Goal: Task Accomplishment & Management: Use online tool/utility

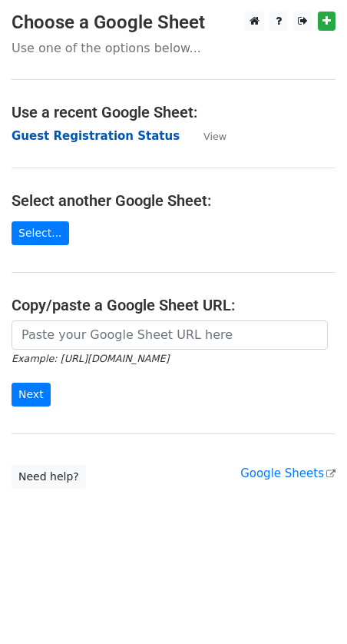
click at [126, 139] on strong "Guest Registration Status" at bounding box center [96, 136] width 168 height 14
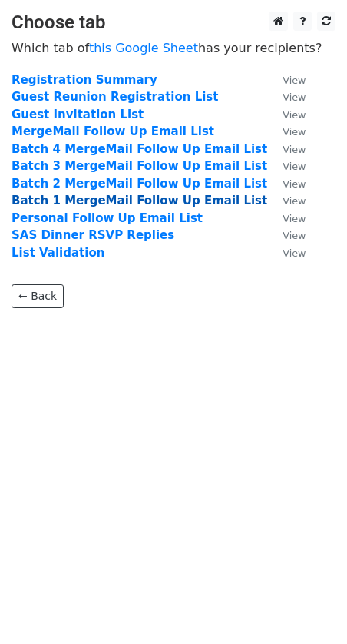
click at [79, 202] on strong "Batch 1 MergeMail Follow Up Email List" at bounding box center [140, 201] width 256 height 14
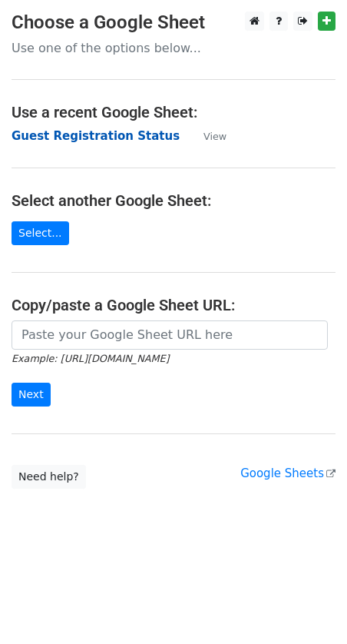
click at [54, 136] on strong "Guest Registration Status" at bounding box center [96, 136] width 168 height 14
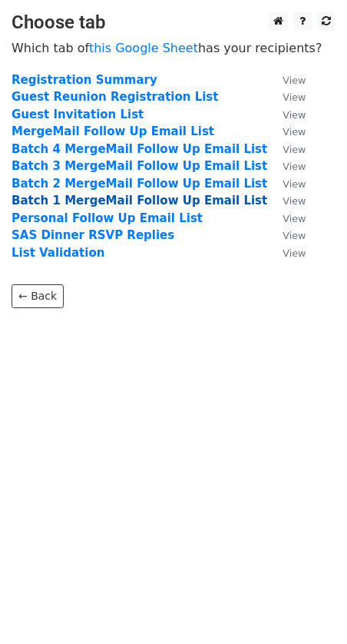
click at [67, 205] on strong "Batch 1 MergeMail Follow Up Email List" at bounding box center [140, 201] width 256 height 14
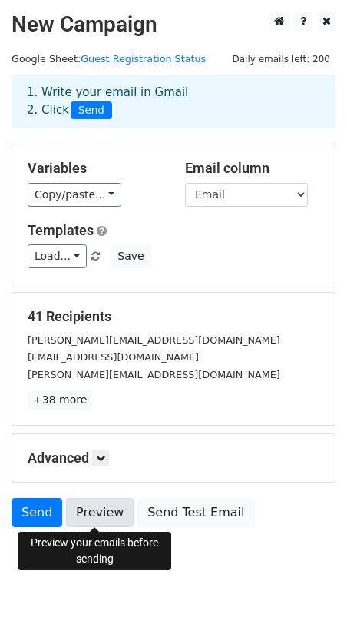
click at [92, 520] on link "Preview" at bounding box center [100, 512] width 68 height 29
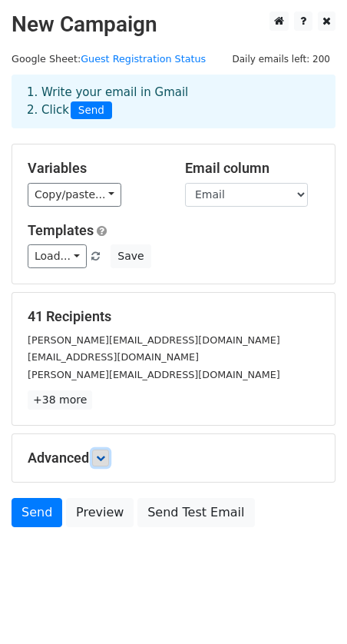
click at [105, 457] on icon at bounding box center [100, 457] width 9 height 9
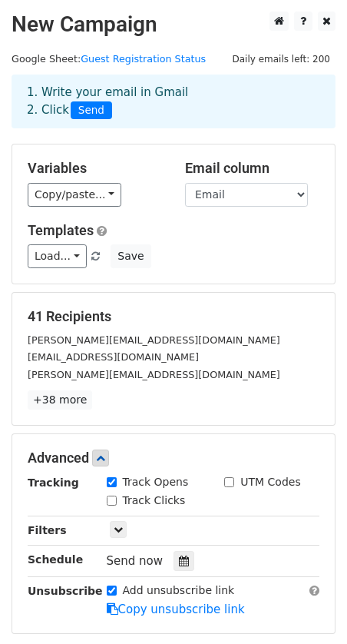
click at [109, 482] on input "Track Opens" at bounding box center [112, 482] width 10 height 10
checkbox input "false"
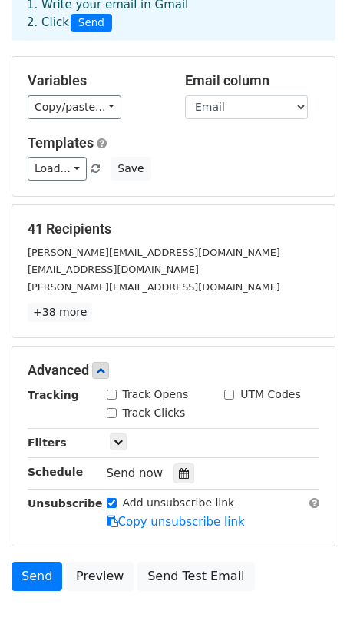
scroll to position [95, 0]
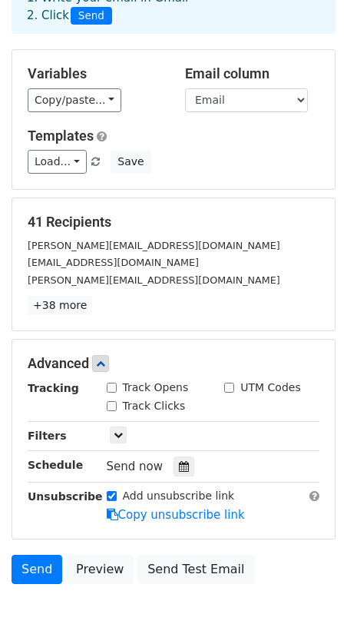
click at [111, 490] on div "Add unsubscribe link" at bounding box center [171, 496] width 128 height 16
click at [111, 496] on input "Add unsubscribe link" at bounding box center [112, 496] width 10 height 10
checkbox input "false"
click at [108, 357] on link at bounding box center [100, 363] width 17 height 17
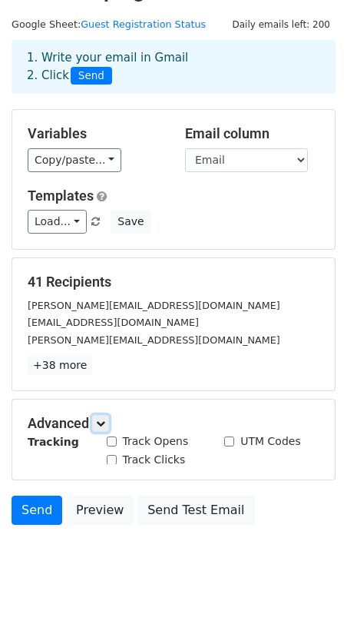
scroll to position [14, 0]
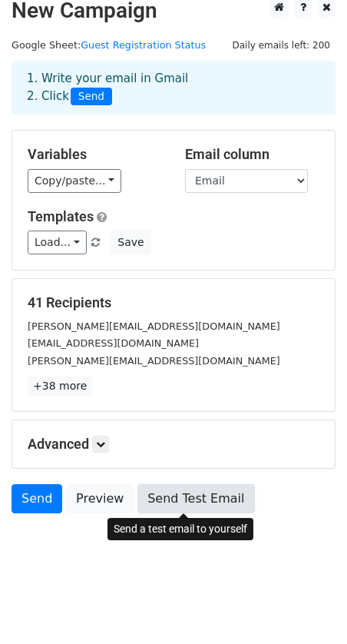
click at [176, 493] on link "Send Test Email" at bounding box center [196, 498] width 117 height 29
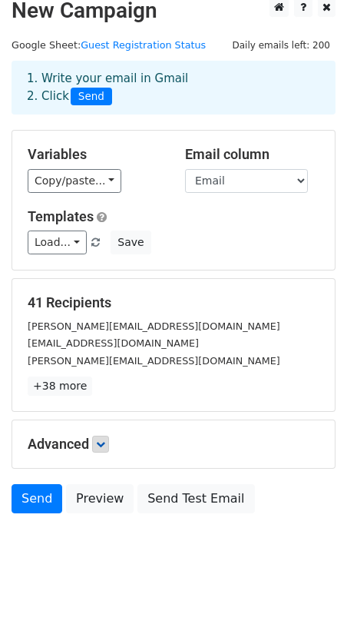
scroll to position [0, 0]
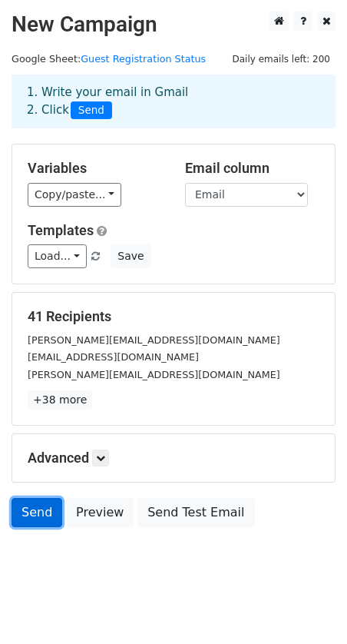
click at [42, 512] on link "Send" at bounding box center [37, 512] width 51 height 29
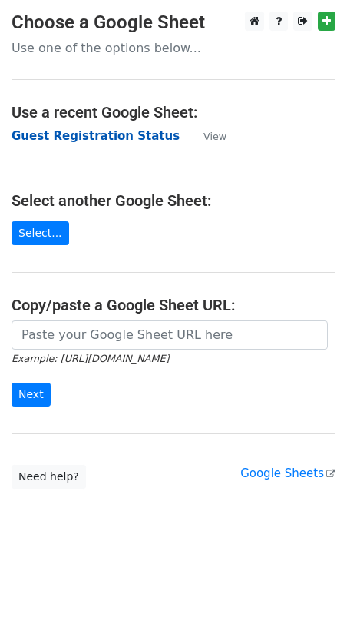
click at [48, 131] on strong "Guest Registration Status" at bounding box center [96, 136] width 168 height 14
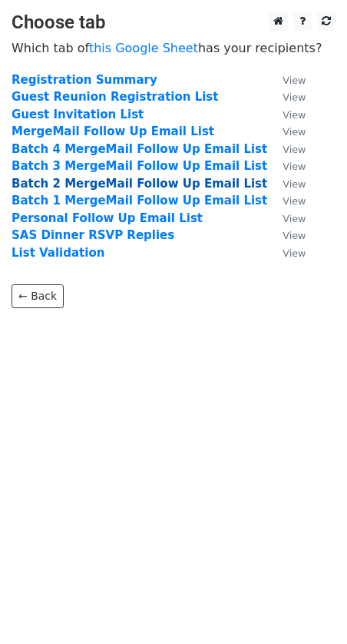
click at [70, 181] on strong "Batch 2 MergeMail Follow Up Email List" at bounding box center [140, 184] width 256 height 14
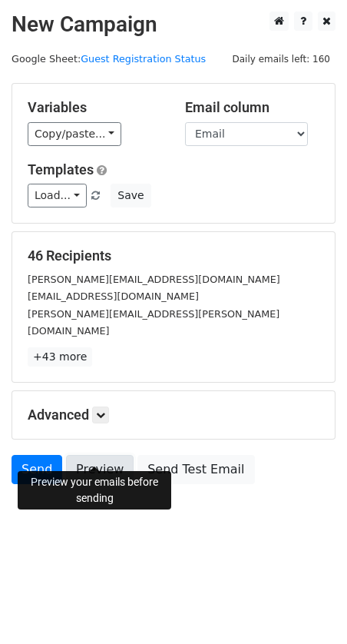
click at [97, 455] on link "Preview" at bounding box center [100, 469] width 68 height 29
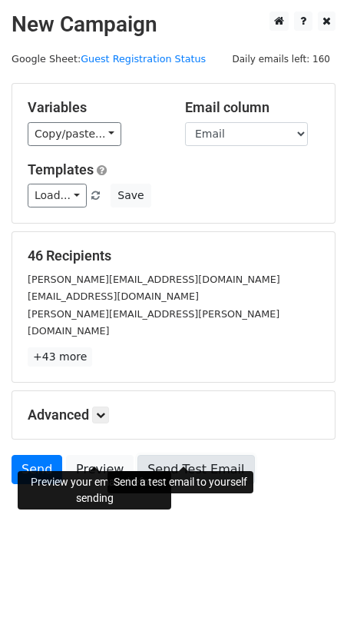
click at [179, 455] on link "Send Test Email" at bounding box center [196, 469] width 117 height 29
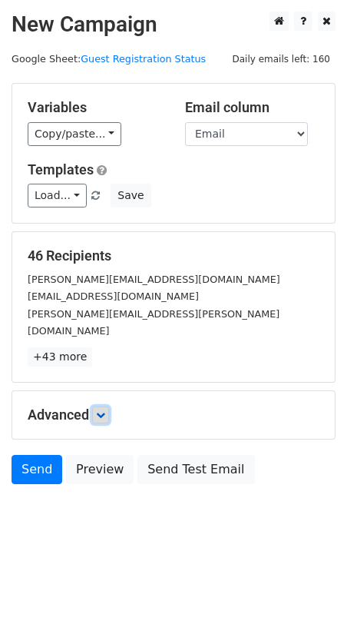
click at [106, 407] on link at bounding box center [100, 415] width 17 height 17
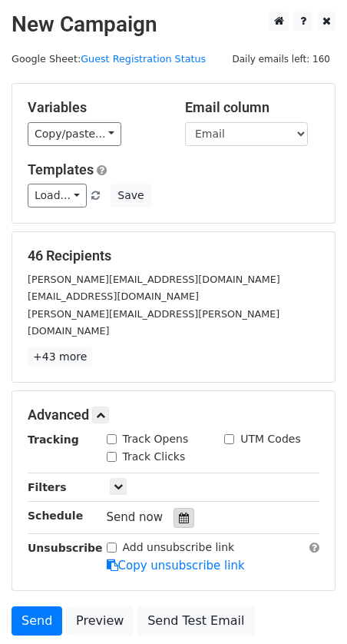
click at [178, 508] on div at bounding box center [184, 518] width 21 height 20
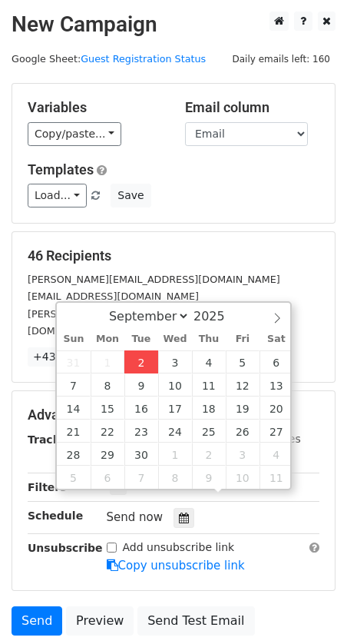
type input "2025-09-02 12:19"
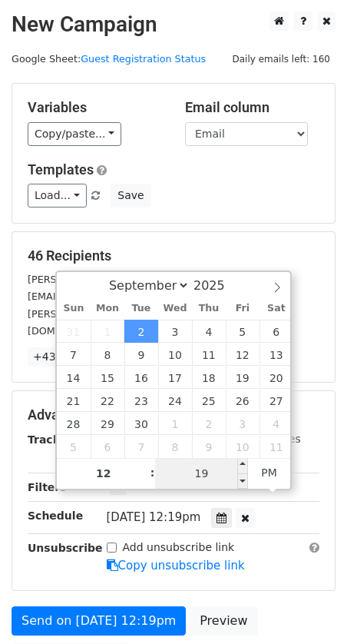
click at [201, 476] on input "19" at bounding box center [202, 473] width 94 height 31
type input "30"
type input "2025-09-02 12:30"
click at [255, 508] on div at bounding box center [245, 518] width 19 height 20
type input "18"
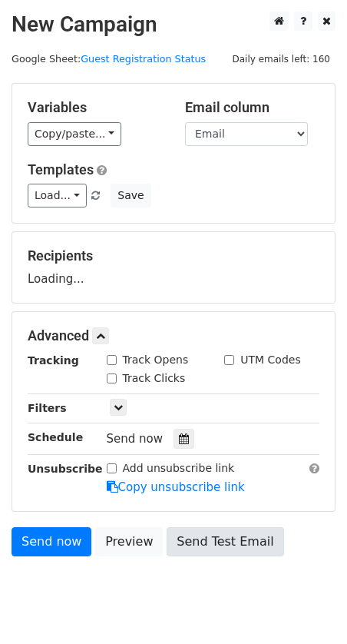
click at [251, 571] on body "New Campaign Daily emails left: 160 Google Sheet: Guest Registration Status Var…" at bounding box center [173, 319] width 347 height 614
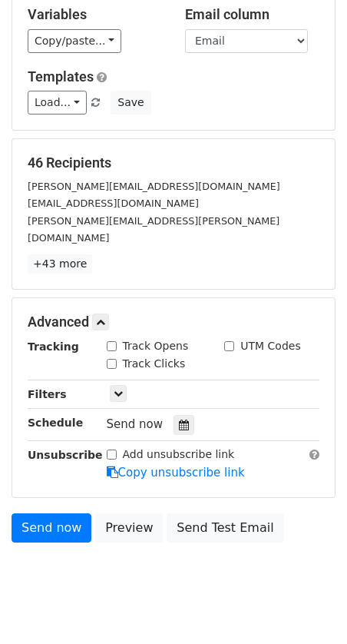
scroll to position [103, 0]
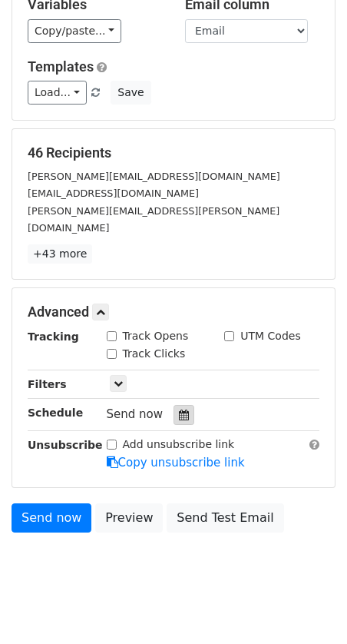
click at [179, 410] on icon at bounding box center [184, 415] width 10 height 11
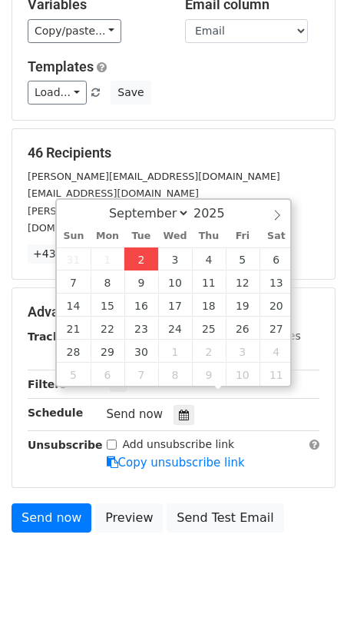
type input "2025-09-02 12:19"
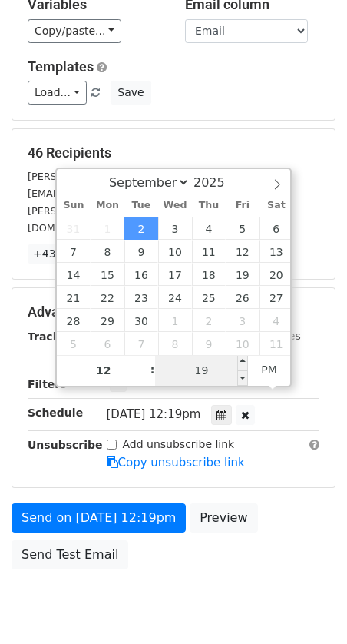
click at [202, 367] on input "19" at bounding box center [202, 370] width 94 height 31
type input "30"
type input "2025-09-02 12:30"
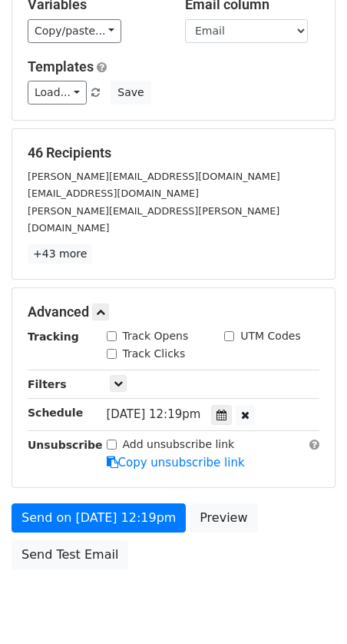
click at [241, 525] on div "Send on Sep 2 at 12:19pm Preview Send Test Email" at bounding box center [173, 540] width 347 height 74
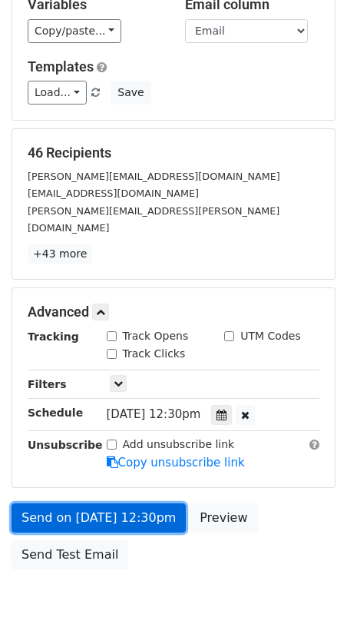
click at [116, 503] on link "Send on Sep 2 at 12:30pm" at bounding box center [99, 517] width 174 height 29
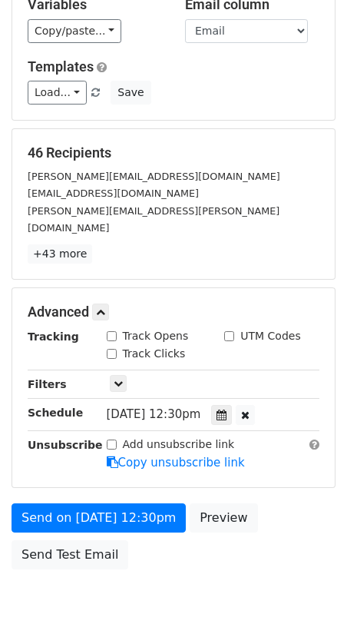
scroll to position [0, 0]
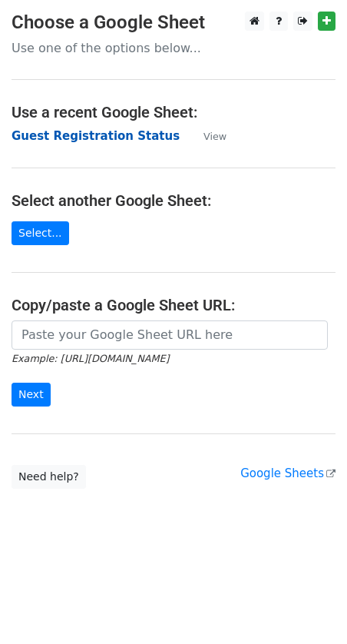
click at [85, 134] on strong "Guest Registration Status" at bounding box center [96, 136] width 168 height 14
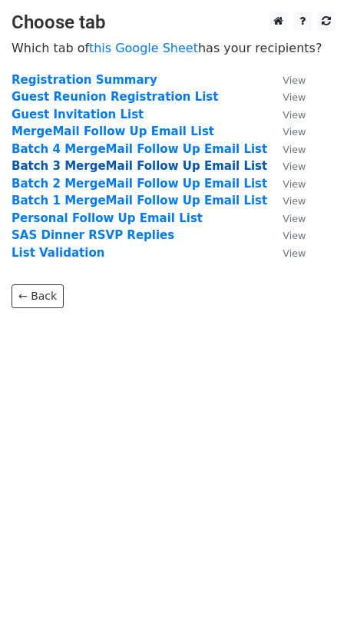
click at [58, 165] on strong "Batch 3 MergeMail Follow Up Email List" at bounding box center [140, 166] width 256 height 14
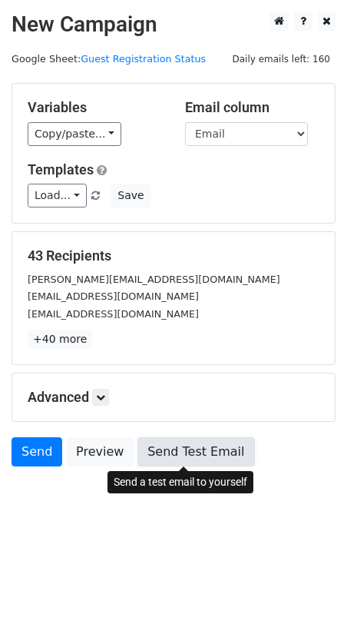
click at [192, 449] on link "Send Test Email" at bounding box center [196, 451] width 117 height 29
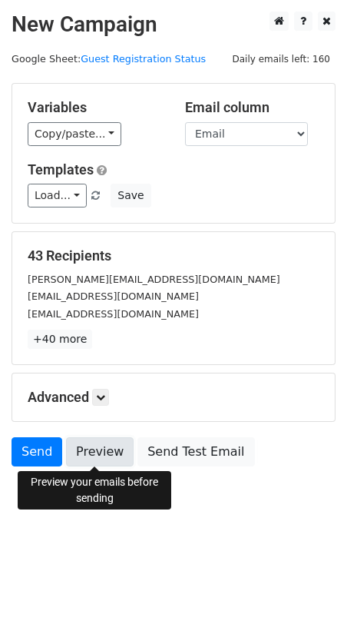
click at [113, 453] on link "Preview" at bounding box center [100, 451] width 68 height 29
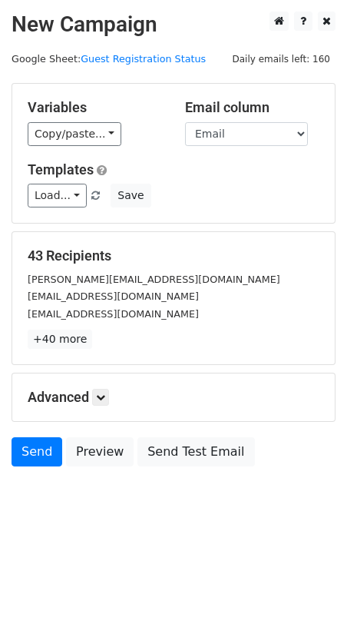
click at [246, 486] on body "New Campaign Daily emails left: 160 Google Sheet: Guest Registration Status Var…" at bounding box center [173, 274] width 347 height 524
click at [109, 400] on link at bounding box center [100, 397] width 17 height 17
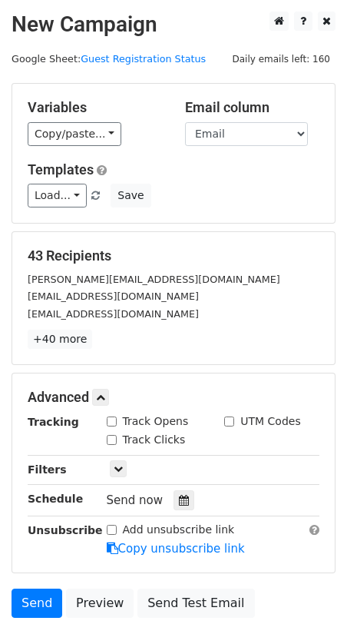
click at [154, 496] on span "Send now" at bounding box center [135, 500] width 57 height 14
click at [174, 497] on div at bounding box center [184, 500] width 21 height 20
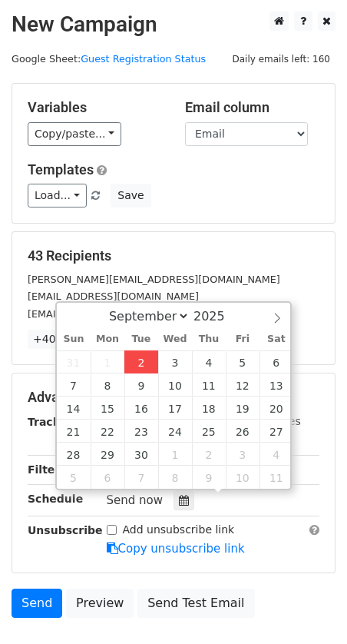
type input "2025-09-02 12:21"
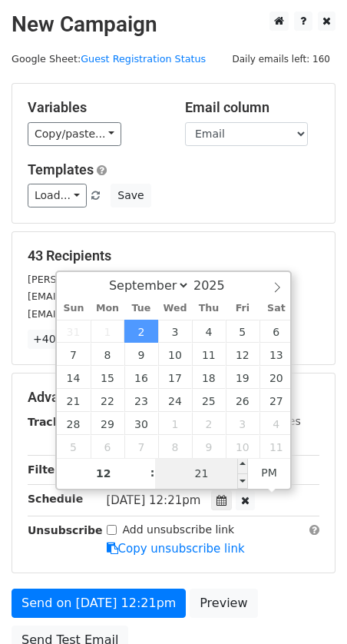
click at [205, 480] on input "21" at bounding box center [202, 473] width 94 height 31
type input "4"
type input "5"
type input "4"
type input "5"
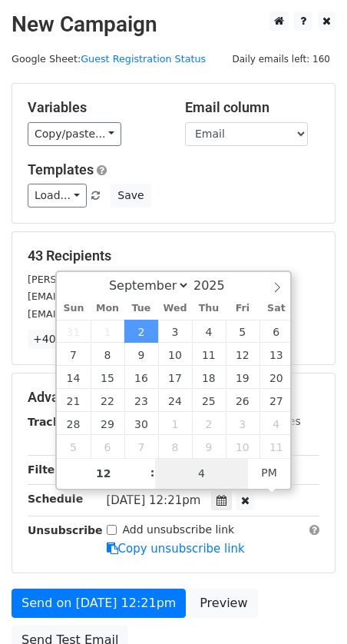
type input "45"
type input "2025-09-02 12:45"
click at [267, 580] on form "Variables Copy/paste... {{First Name}} {{Last Name}} {{MC First Name}} {{MC Las…" at bounding box center [174, 372] width 324 height 579
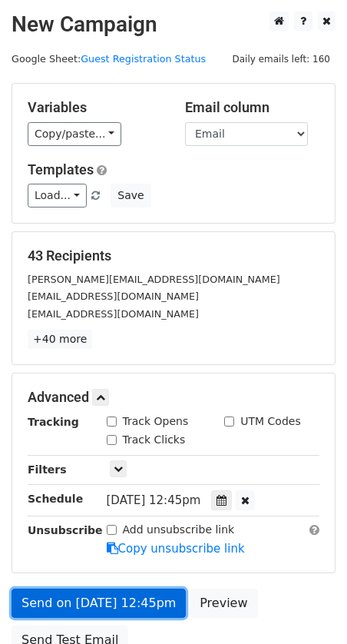
click at [85, 595] on link "Send on Sep 2 at 12:45pm" at bounding box center [99, 603] width 174 height 29
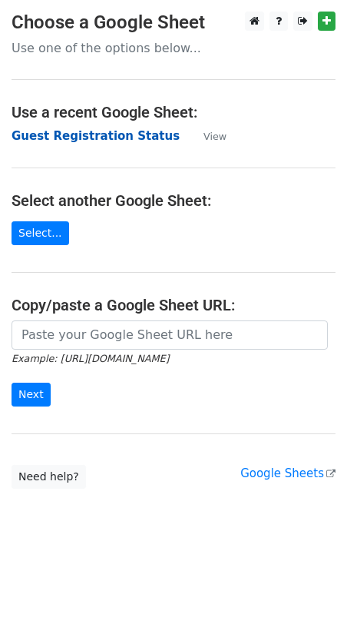
click at [93, 134] on strong "Guest Registration Status" at bounding box center [96, 136] width 168 height 14
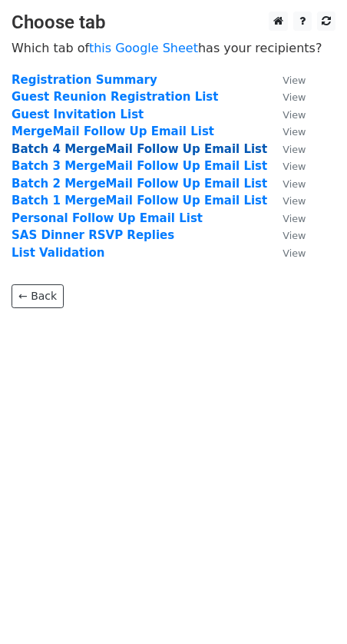
click at [75, 147] on strong "Batch 4 MergeMail Follow Up Email List" at bounding box center [140, 149] width 256 height 14
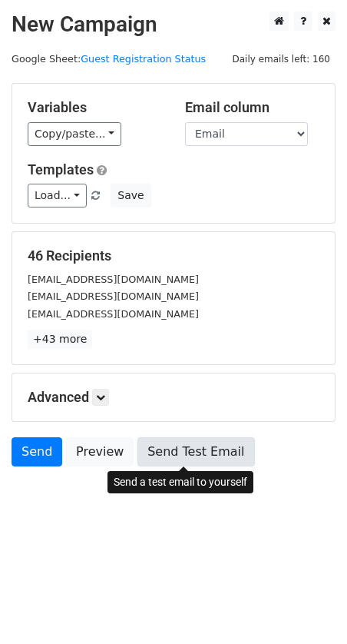
click at [177, 451] on link "Send Test Email" at bounding box center [196, 451] width 117 height 29
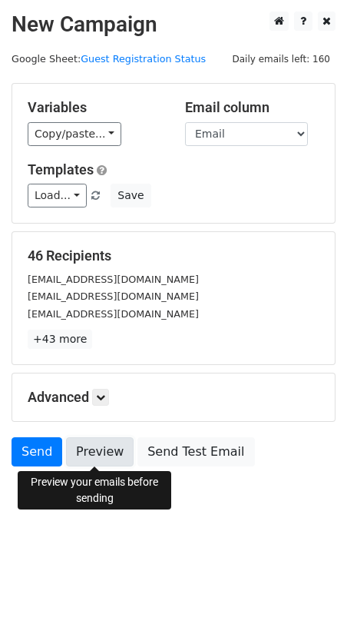
click at [93, 451] on link "Preview" at bounding box center [100, 451] width 68 height 29
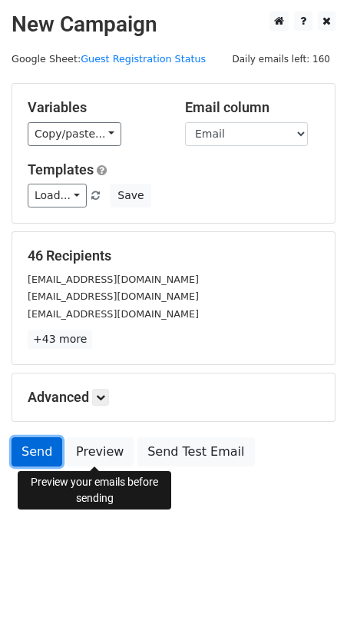
click at [36, 443] on link "Send" at bounding box center [37, 451] width 51 height 29
